Goal: Check status

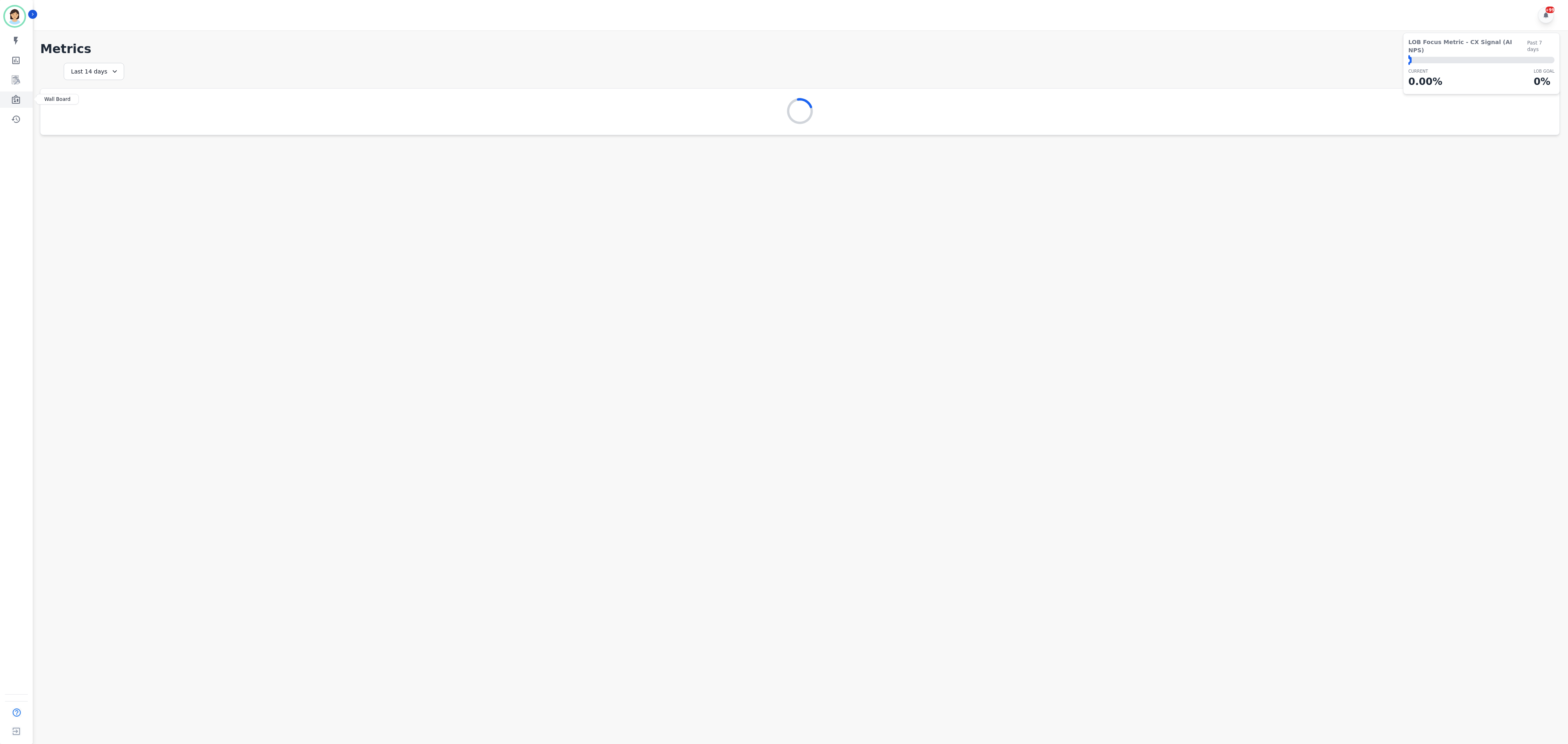
click at [3, 103] on link "Sidebar" at bounding box center [17, 99] width 32 height 16
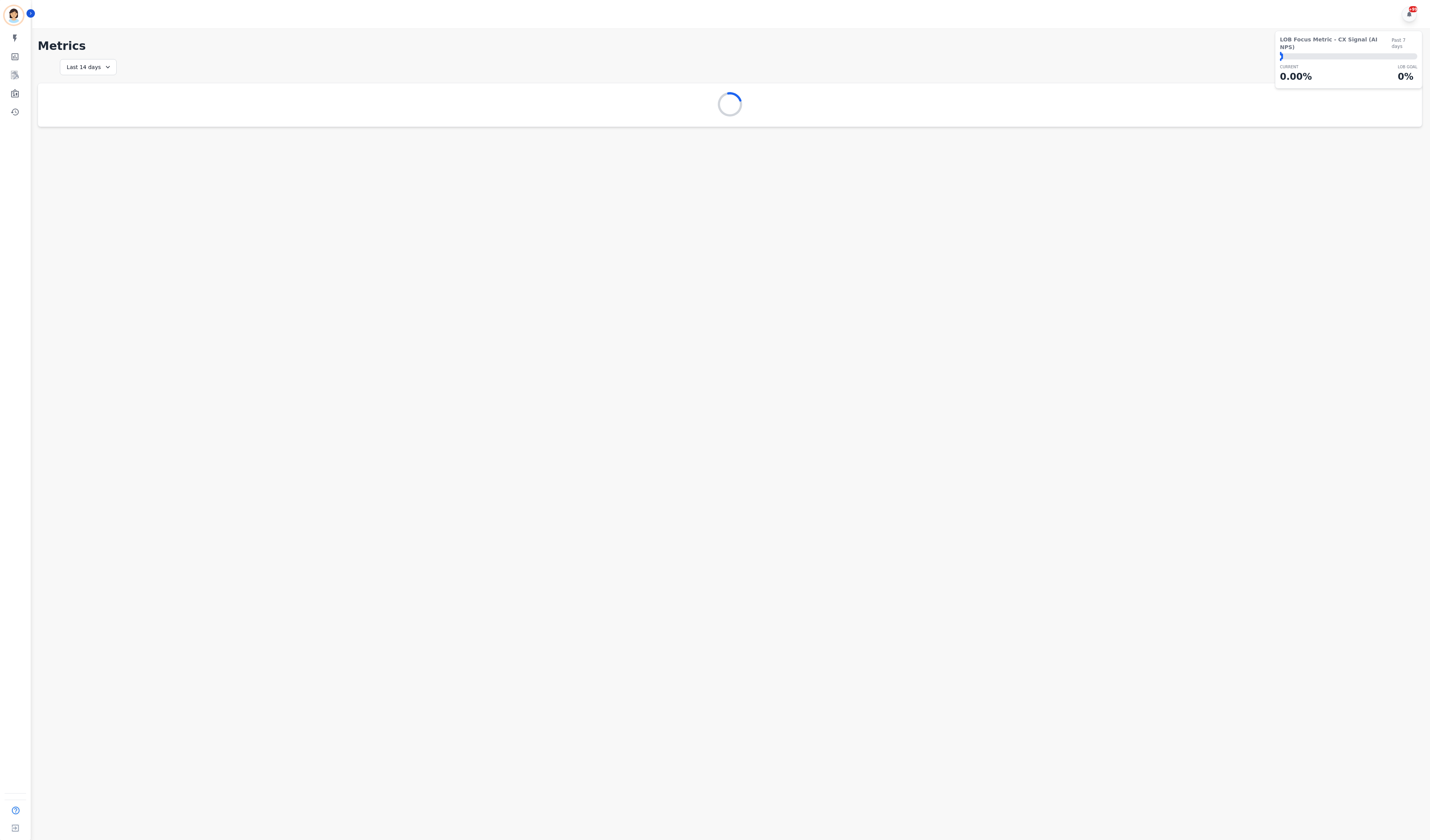
drag, startPoint x: 1270, startPoint y: 185, endPoint x: 1265, endPoint y: 184, distance: 5.1
click at [1268, 185] on main "**********" at bounding box center [730, 448] width 1400 height 840
click at [13, 89] on icon "Sidebar" at bounding box center [15, 94] width 9 height 9
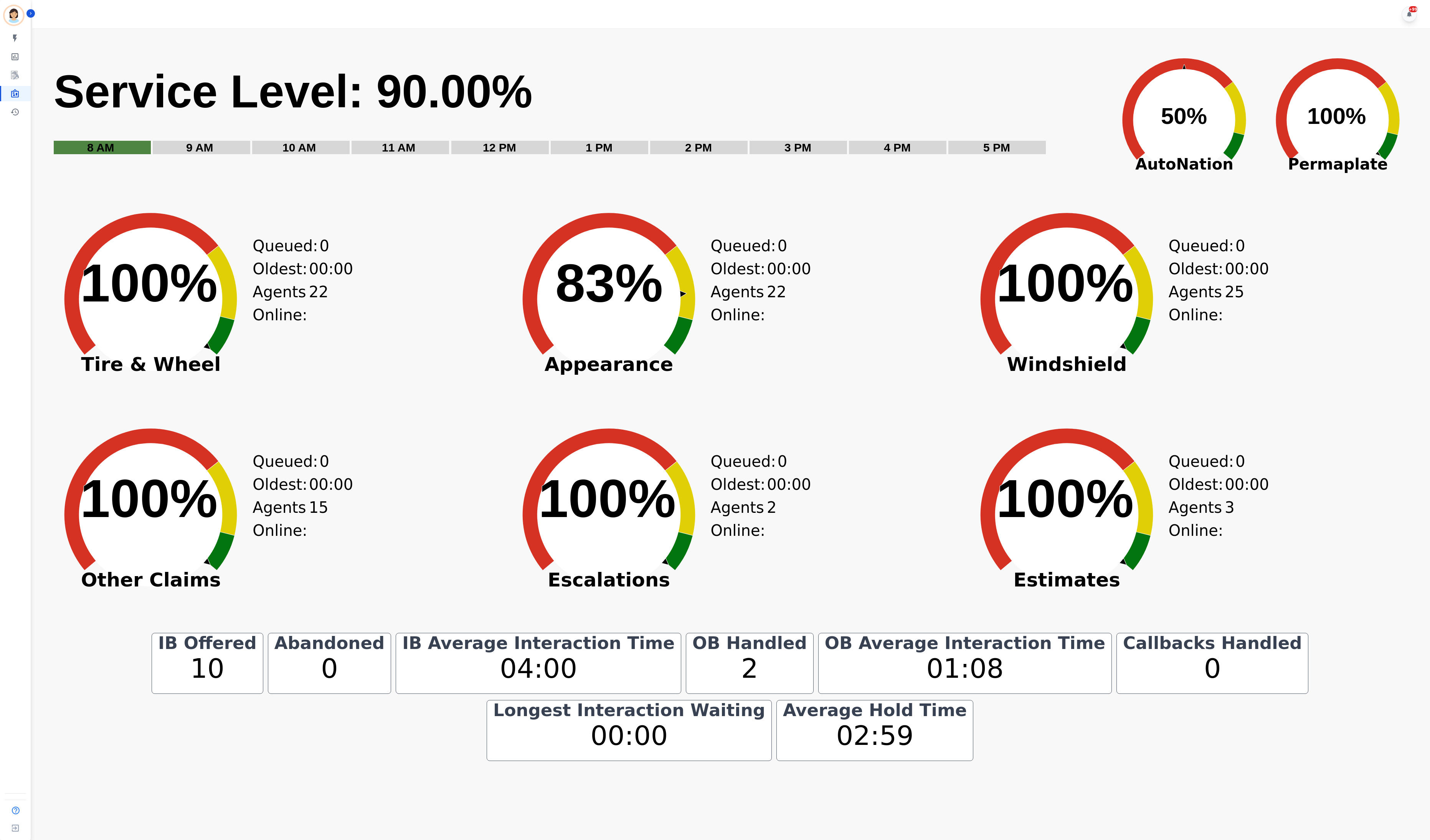
click at [707, 352] on icon "Created with Highcharts 10.3.3 83% ​ 83%" at bounding box center [609, 293] width 211 height 211
drag, startPoint x: 174, startPoint y: 499, endPoint x: 185, endPoint y: 498, distance: 11.0
click at [174, 499] on text "100% ​ 100%" at bounding box center [149, 498] width 137 height 60
click at [379, 352] on div "Created with Highcharts 10.3.3 100% ​ 100% Tire & Wheel Queued: 0 Oldest: 00:00…" at bounding box center [272, 312] width 453 height 211
click at [250, 296] on icon "Created with Highcharts 10.3.3 100% ​ 100%" at bounding box center [151, 293] width 211 height 211
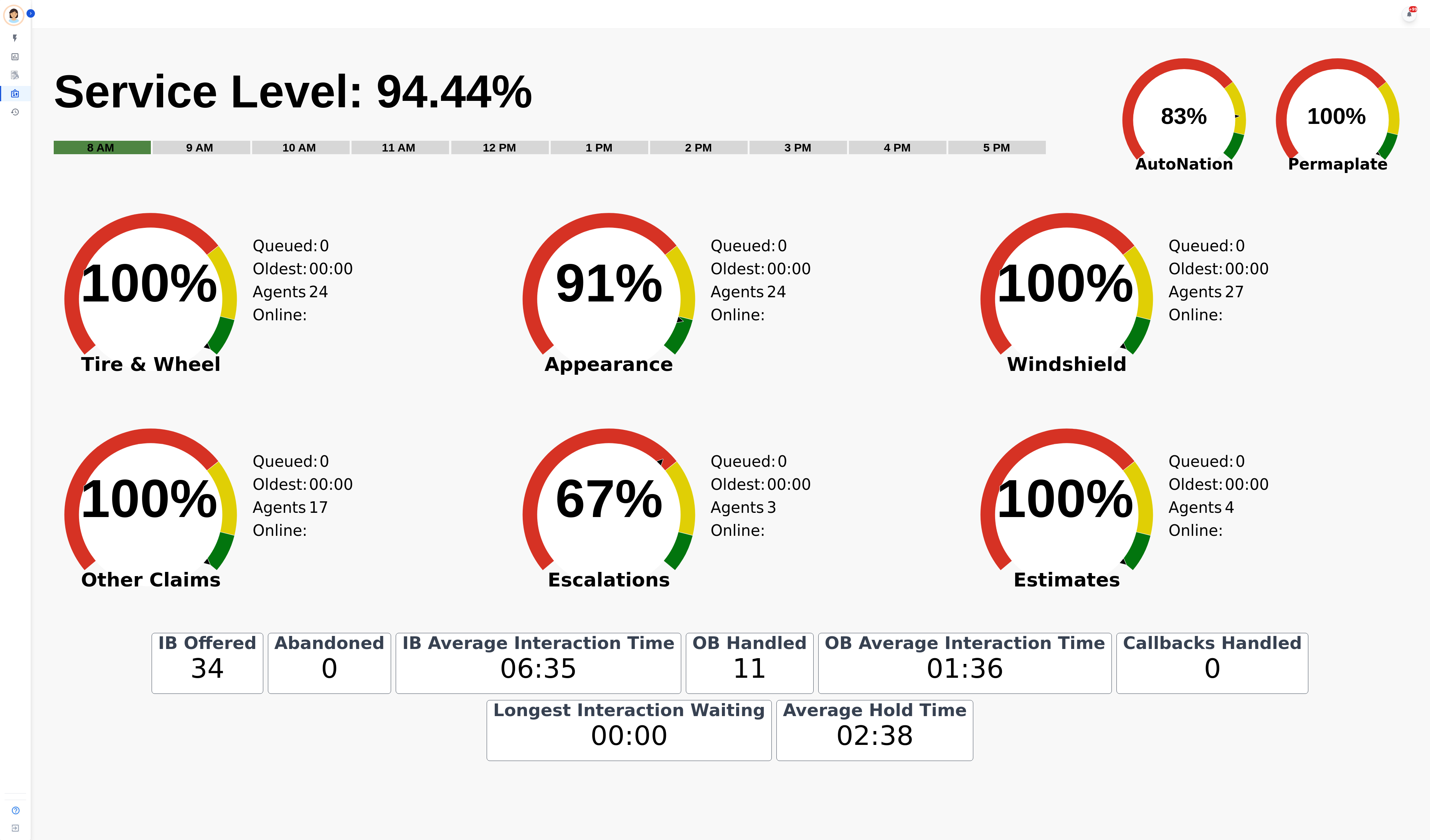
drag, startPoint x: 385, startPoint y: 398, endPoint x: 396, endPoint y: 387, distance: 15.6
click at [385, 398] on div "Created with Highcharts 10.3.3 100% ​ 100% Tire & Wheel Queued: 0 Oldest: 00:00…" at bounding box center [272, 312] width 453 height 211
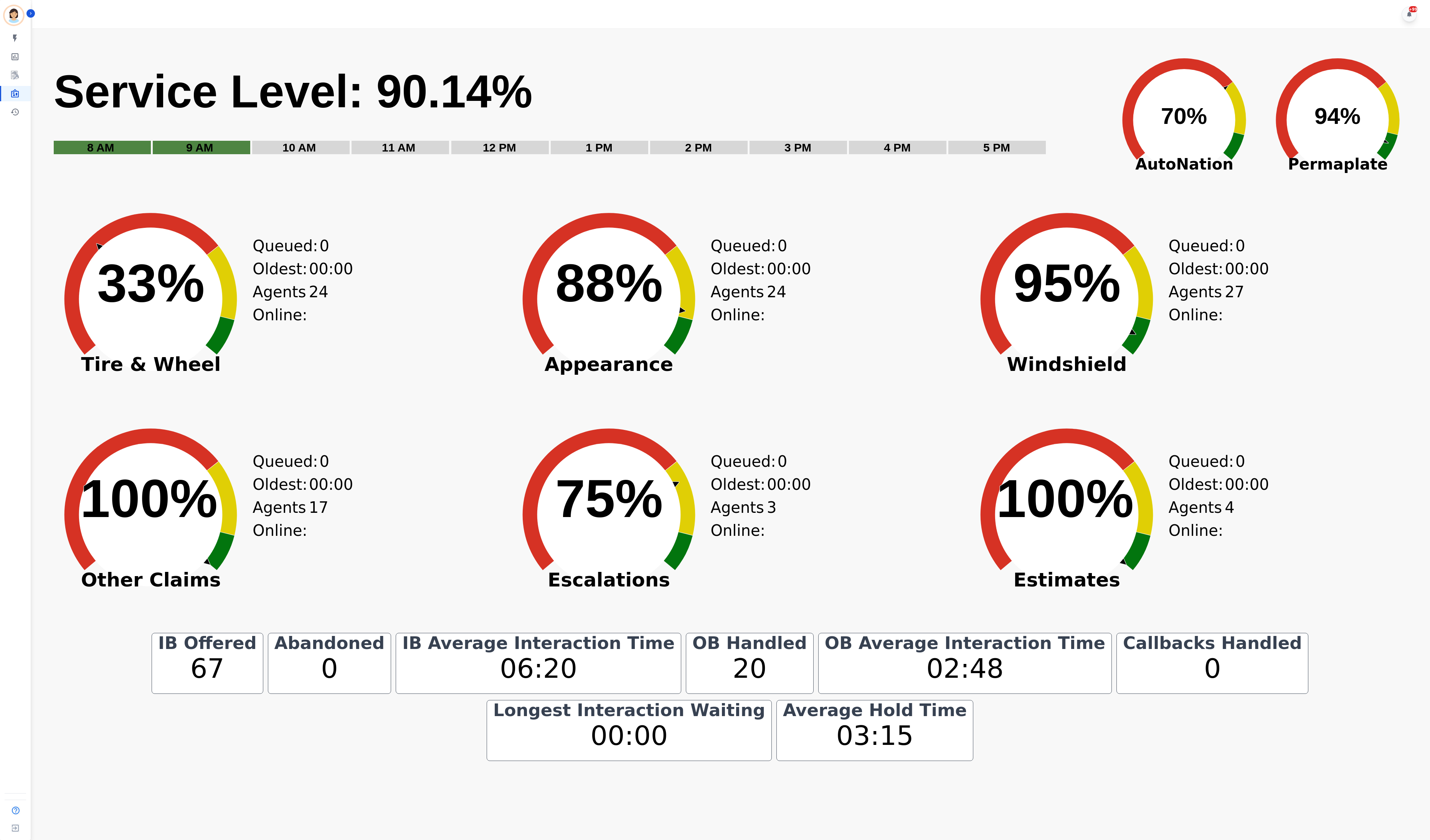
click at [831, 388] on div "Created with Highcharts 10.3.3 88% ​ 88% Appearance Queued: 0 Oldest: 00:00 Age…" at bounding box center [730, 312] width 453 height 211
